Goal: Navigation & Orientation: Find specific page/section

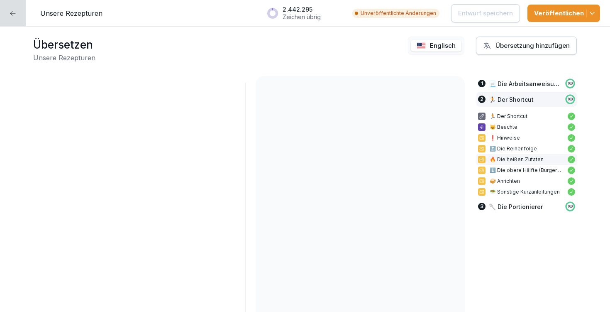
scroll to position [29, 0]
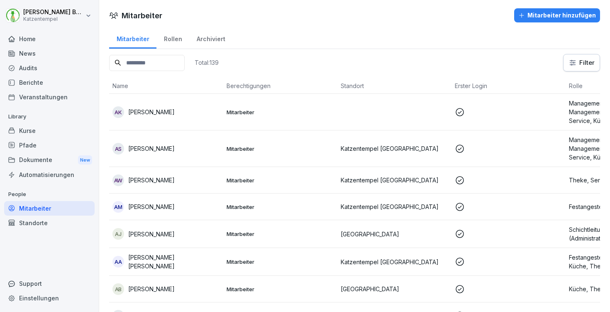
click at [39, 131] on div "Kurse" at bounding box center [49, 130] width 91 height 15
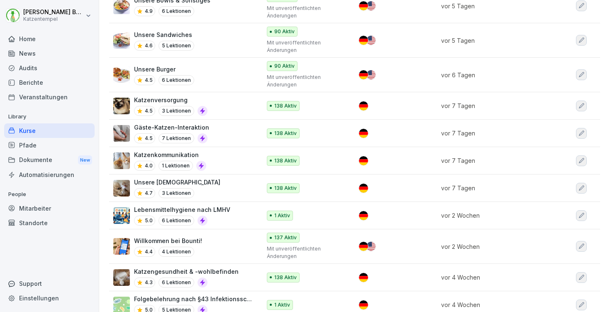
scroll to position [264, 0]
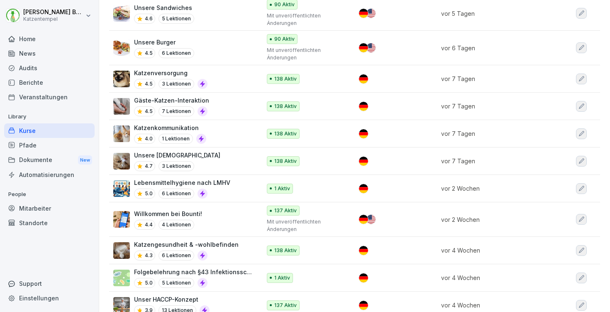
click at [208, 211] on div "Willkommen bei Bounti! 4.4 4 Lektionen" at bounding box center [182, 219] width 139 height 20
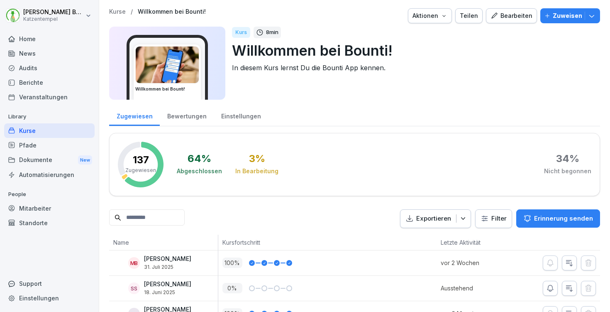
click at [188, 117] on div "Bewertungen" at bounding box center [187, 115] width 54 height 21
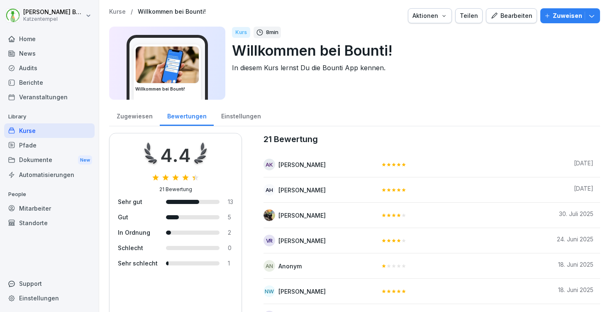
click at [118, 10] on p "Kurse" at bounding box center [117, 11] width 17 height 7
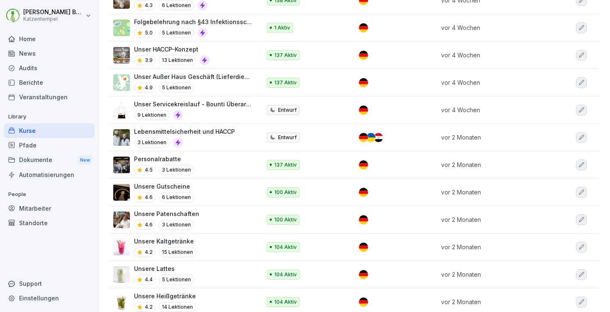
scroll to position [514, 0]
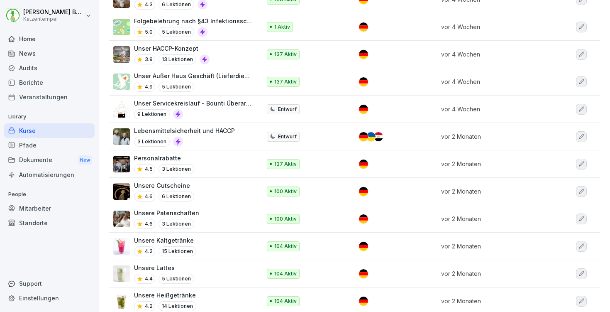
click at [212, 156] on div "Personalrabatte 4.5 3 Lektionen" at bounding box center [182, 164] width 139 height 20
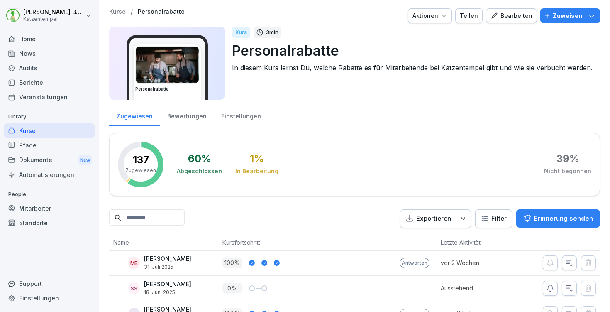
click at [188, 113] on div "Bewertungen" at bounding box center [187, 115] width 54 height 21
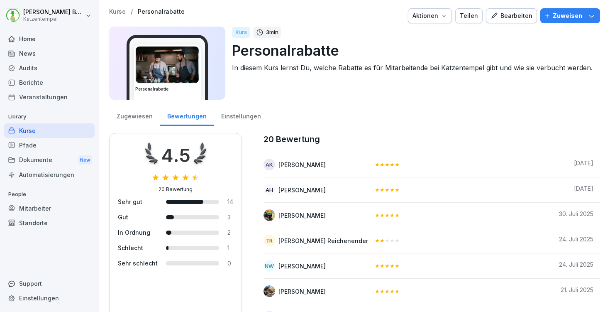
click at [115, 13] on p "Kurse" at bounding box center [117, 11] width 17 height 7
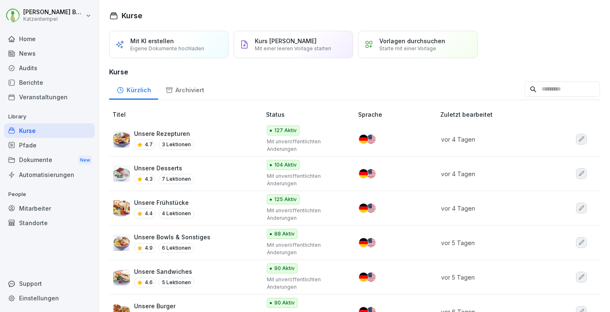
click at [215, 210] on div "Unsere Frühstücke 4.4 4 Lektionen" at bounding box center [182, 208] width 139 height 20
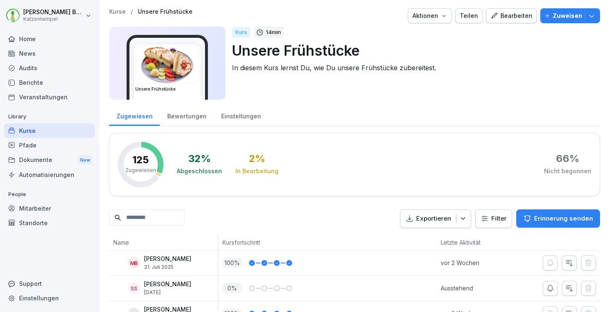
click at [170, 119] on div "Bewertungen" at bounding box center [187, 115] width 54 height 21
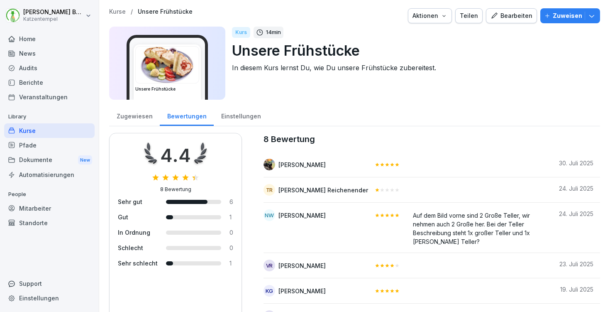
click at [115, 11] on p "Kurse" at bounding box center [117, 11] width 17 height 7
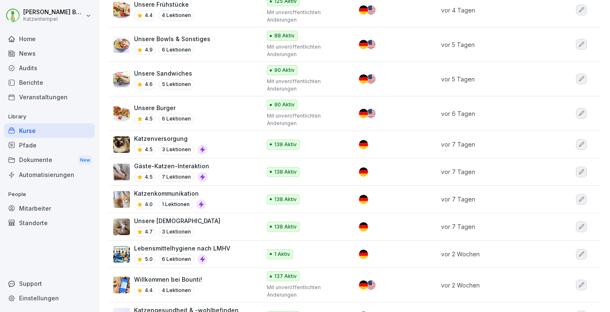
scroll to position [211, 0]
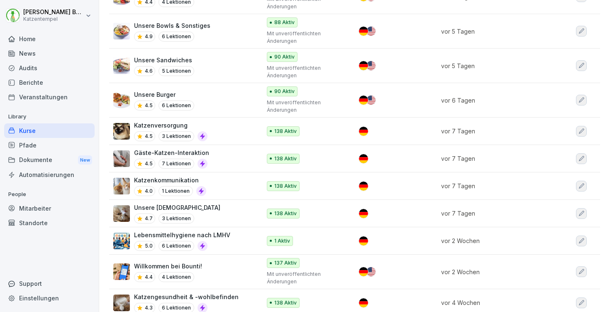
click at [233, 188] on div "Katzenkommunikation 4.0 1 Lektionen" at bounding box center [182, 186] width 139 height 20
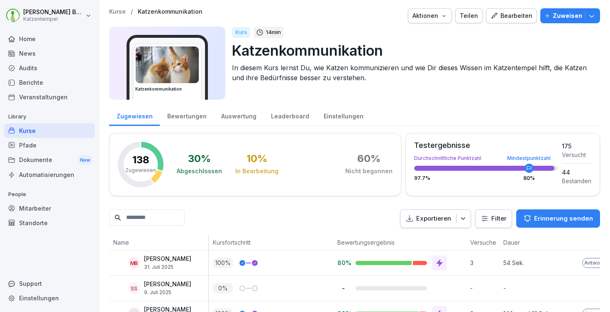
click at [181, 120] on div "Bewertungen" at bounding box center [187, 115] width 54 height 21
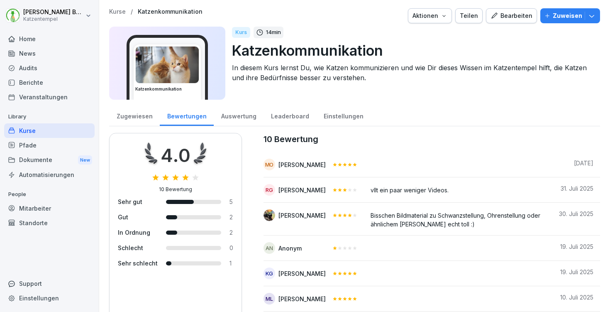
click at [117, 14] on p "Kurse" at bounding box center [117, 11] width 17 height 7
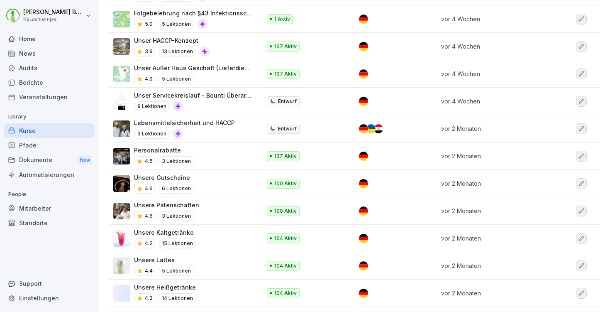
scroll to position [522, 0]
click at [203, 234] on div "Unsere Kaltgetränke 4.2 15 Lektionen" at bounding box center [182, 238] width 139 height 20
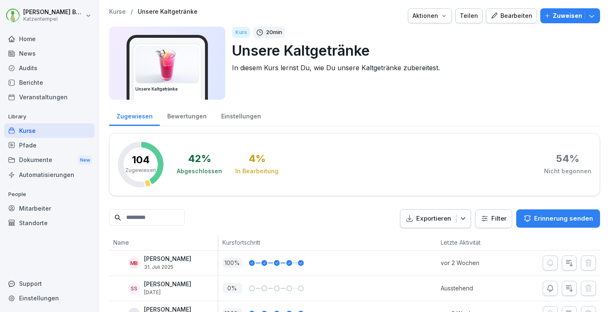
click at [190, 115] on div "Bewertungen" at bounding box center [187, 115] width 54 height 21
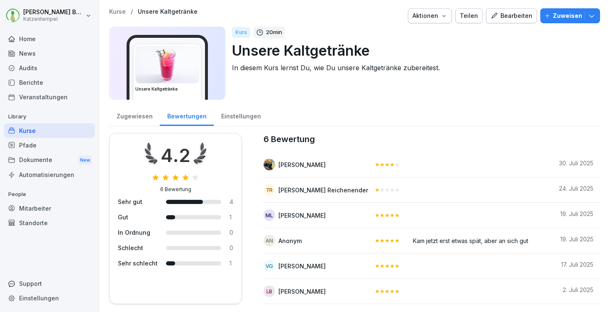
click at [121, 10] on p "Kurse" at bounding box center [117, 11] width 17 height 7
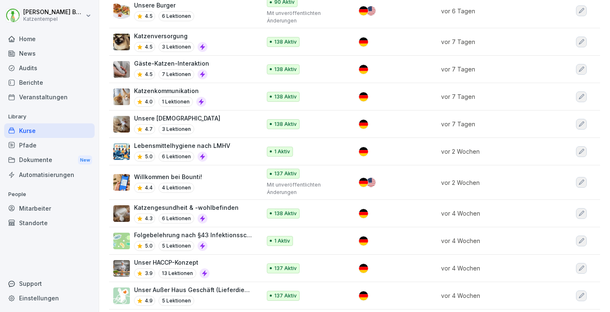
scroll to position [308, 0]
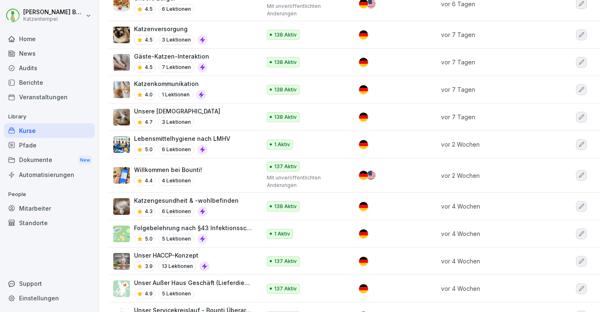
click at [225, 171] on div "Willkommen bei Bounti! 4.4 4 Lektionen" at bounding box center [182, 175] width 139 height 20
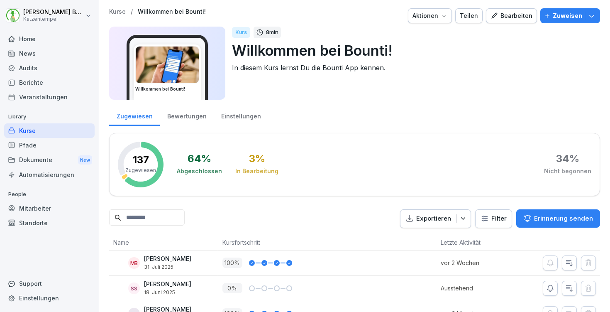
click at [183, 120] on div "Bewertungen" at bounding box center [187, 115] width 54 height 21
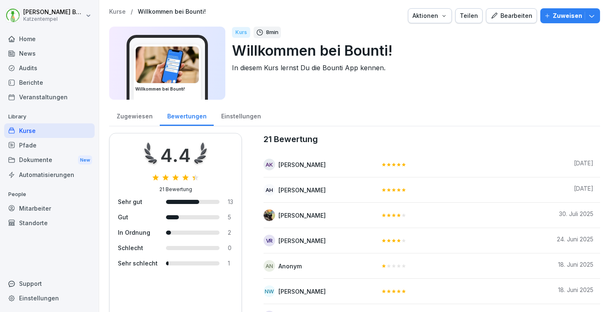
click at [111, 12] on p "Kurse" at bounding box center [117, 11] width 17 height 7
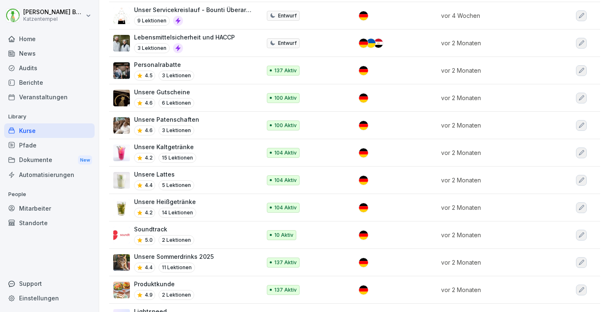
scroll to position [609, 0]
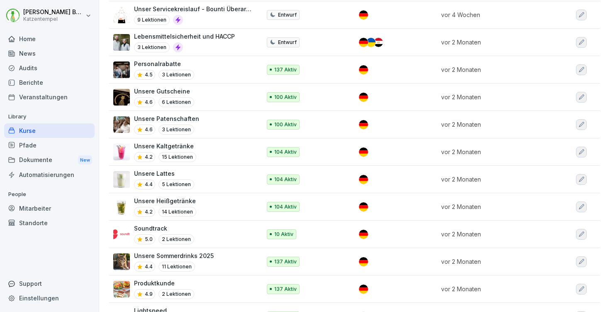
click at [235, 252] on div "Unsere Sommerdrinks 2025 4.4 11 Lektionen" at bounding box center [182, 261] width 139 height 20
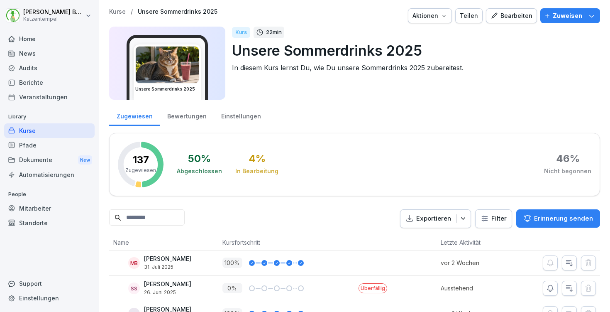
click at [191, 122] on div "Bewertungen" at bounding box center [187, 115] width 54 height 21
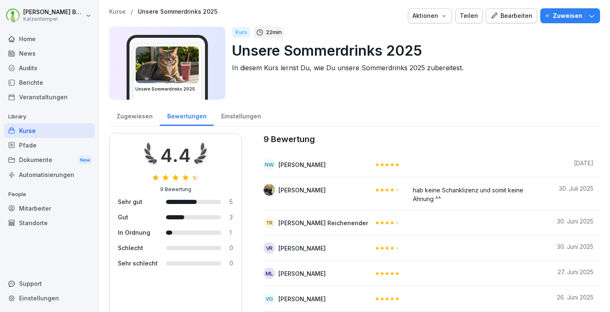
click at [120, 7] on div "Kurse / Unsere Sommerdrinks 2025 Aktionen Teilen Bearbeiten Zuweisen Unsere Som…" at bounding box center [354, 198] width 511 height 396
click at [120, 11] on p "Kurse" at bounding box center [117, 11] width 17 height 7
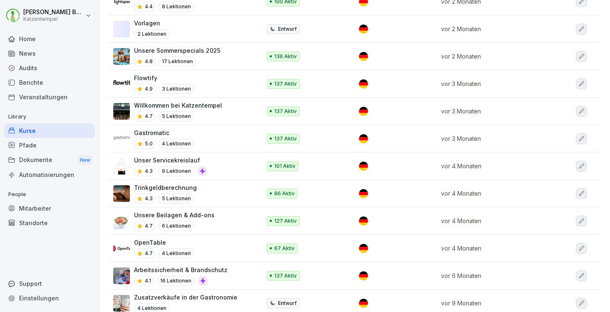
scroll to position [923, 0]
click at [214, 238] on div "OpenTable 4.7 4 Lektionen" at bounding box center [182, 248] width 139 height 20
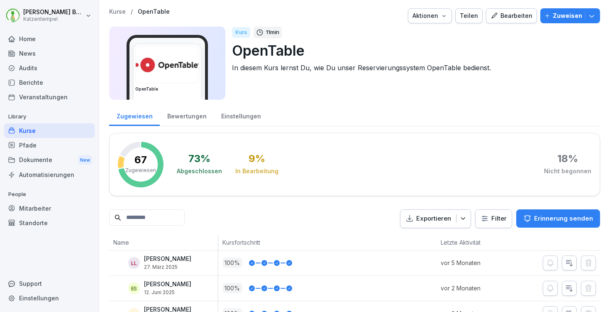
click at [180, 115] on div "Bewertungen" at bounding box center [187, 115] width 54 height 21
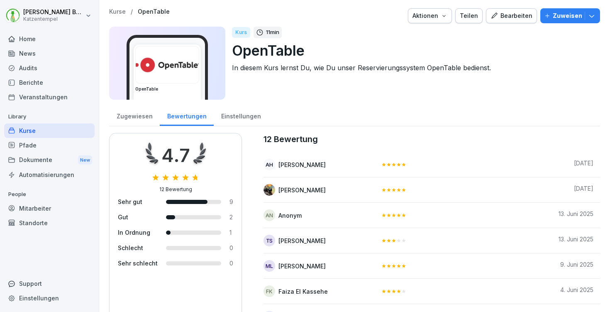
click at [120, 11] on p "Kurse" at bounding box center [117, 11] width 17 height 7
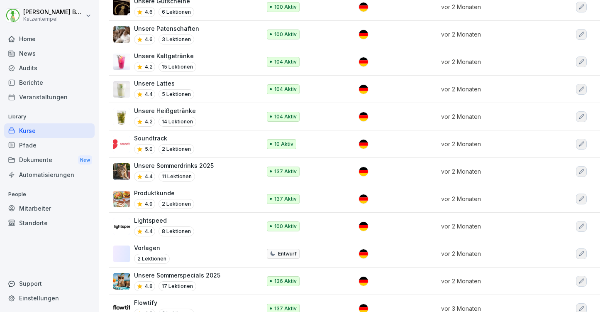
scroll to position [700, 0]
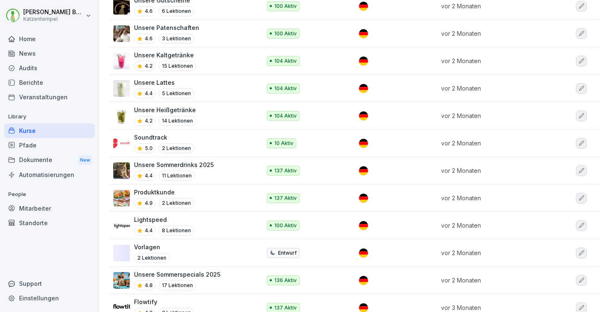
click at [200, 193] on div "Produktkunde 4.9 2 Lektionen" at bounding box center [182, 198] width 139 height 20
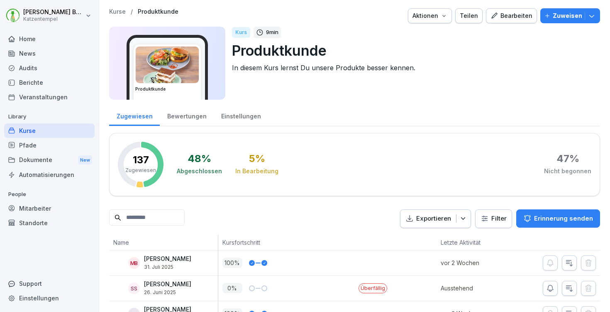
click at [182, 116] on div "Bewertungen" at bounding box center [187, 115] width 54 height 21
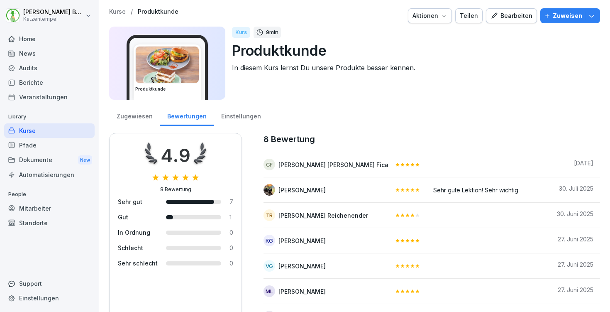
click at [117, 14] on p "Kurse" at bounding box center [117, 11] width 17 height 7
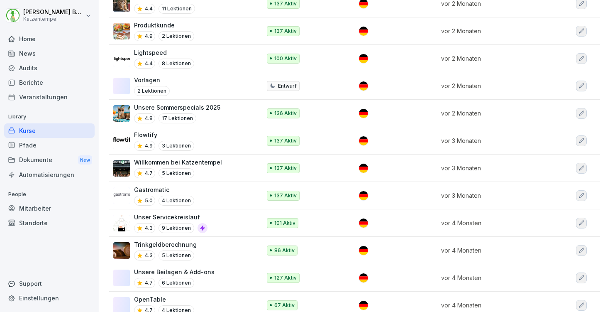
scroll to position [869, 0]
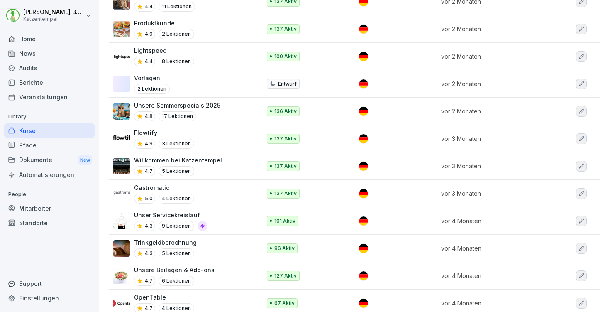
click at [234, 249] on td "Trinkgeldberechnung 4.3 5 Lektionen" at bounding box center [186, 248] width 154 height 27
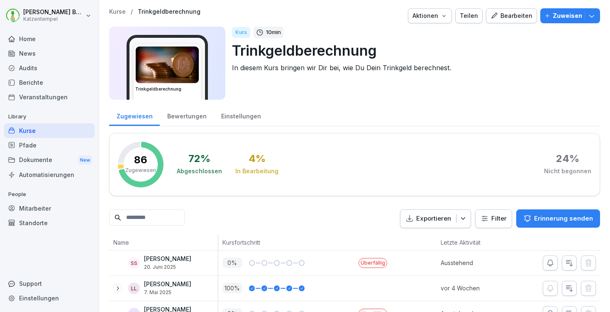
click at [179, 114] on div "Bewertungen" at bounding box center [187, 115] width 54 height 21
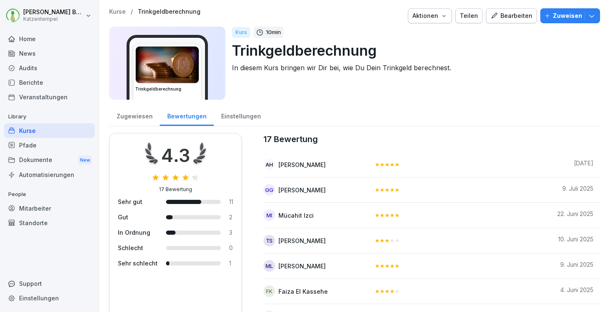
click at [117, 11] on p "Kurse" at bounding box center [117, 11] width 17 height 7
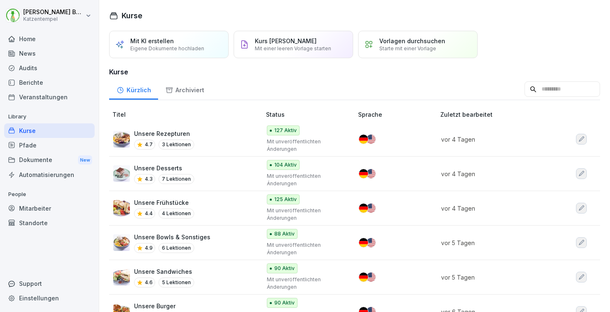
click at [43, 54] on div "News" at bounding box center [49, 53] width 91 height 15
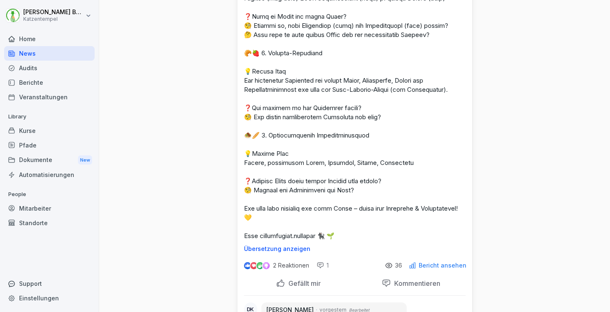
scroll to position [191, 0]
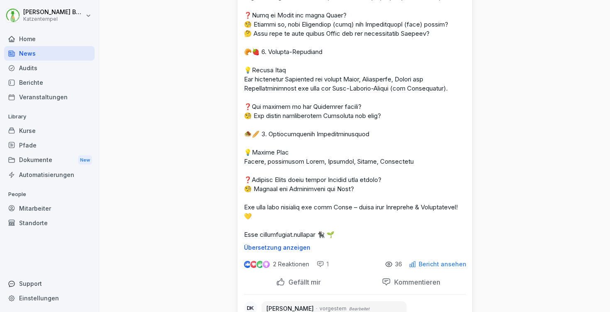
click at [440, 262] on p "Bericht ansehen" at bounding box center [443, 264] width 48 height 7
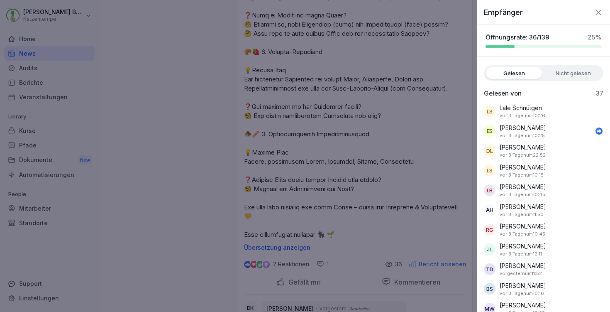
scroll to position [0, 0]
click at [597, 13] on icon "button" at bounding box center [599, 12] width 10 height 10
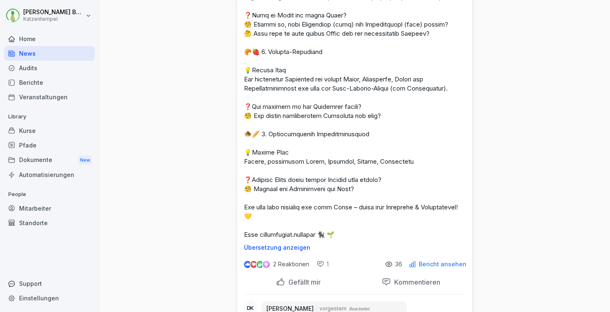
click at [316, 284] on p "Gefällt mir" at bounding box center [303, 282] width 36 height 8
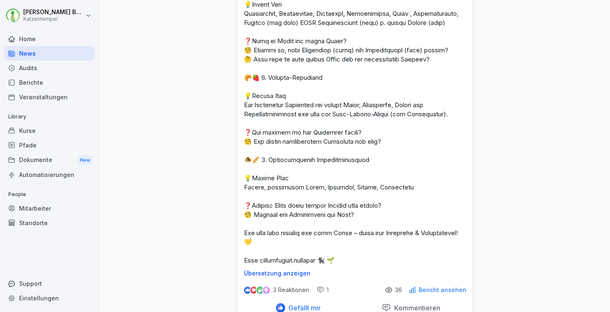
scroll to position [166, 0]
